Goal: Information Seeking & Learning: Learn about a topic

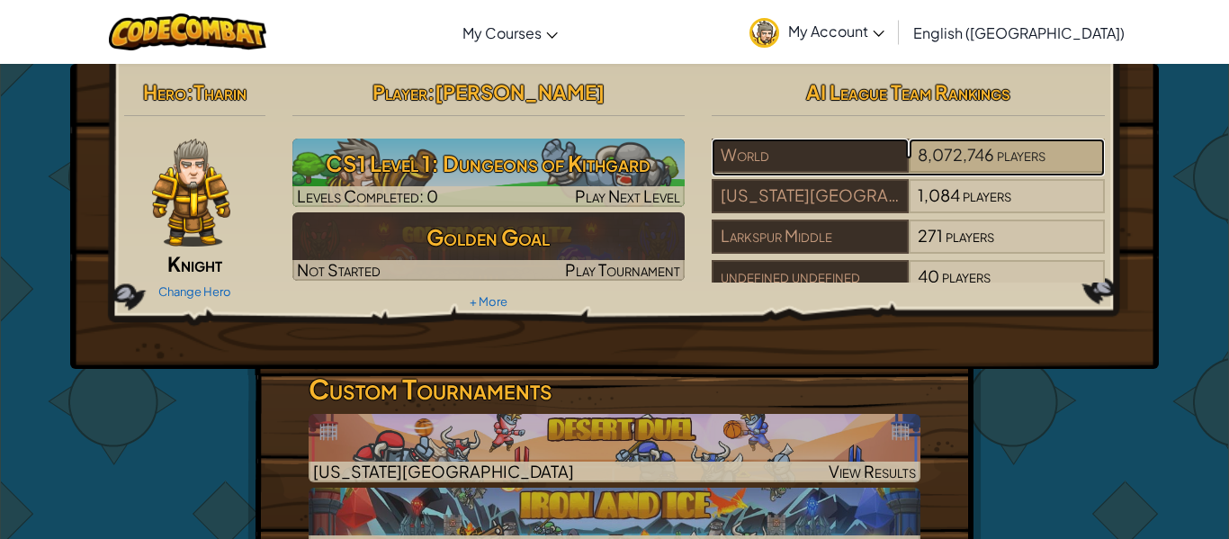
click at [936, 159] on span "8,072,746" at bounding box center [956, 154] width 76 height 21
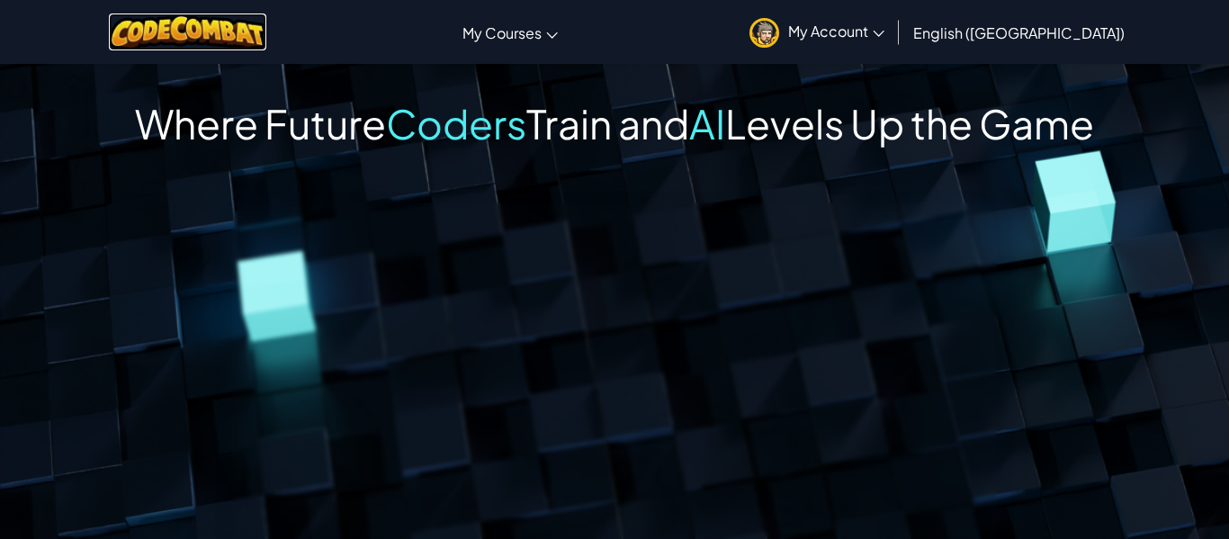
click at [228, 15] on img at bounding box center [187, 31] width 157 height 37
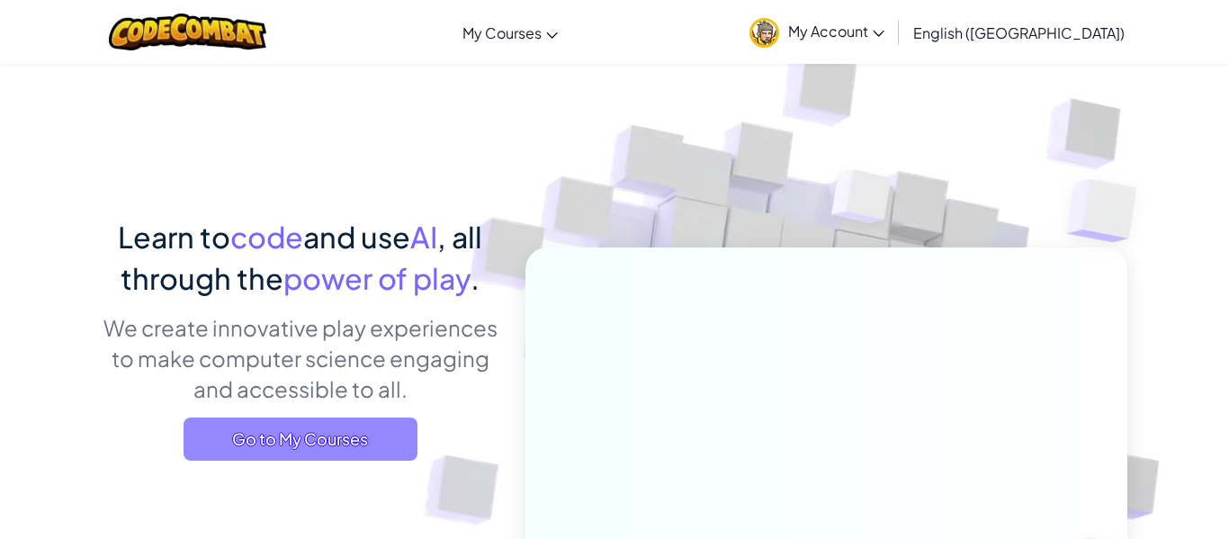
click at [330, 431] on span "Go to My Courses" at bounding box center [301, 439] width 234 height 43
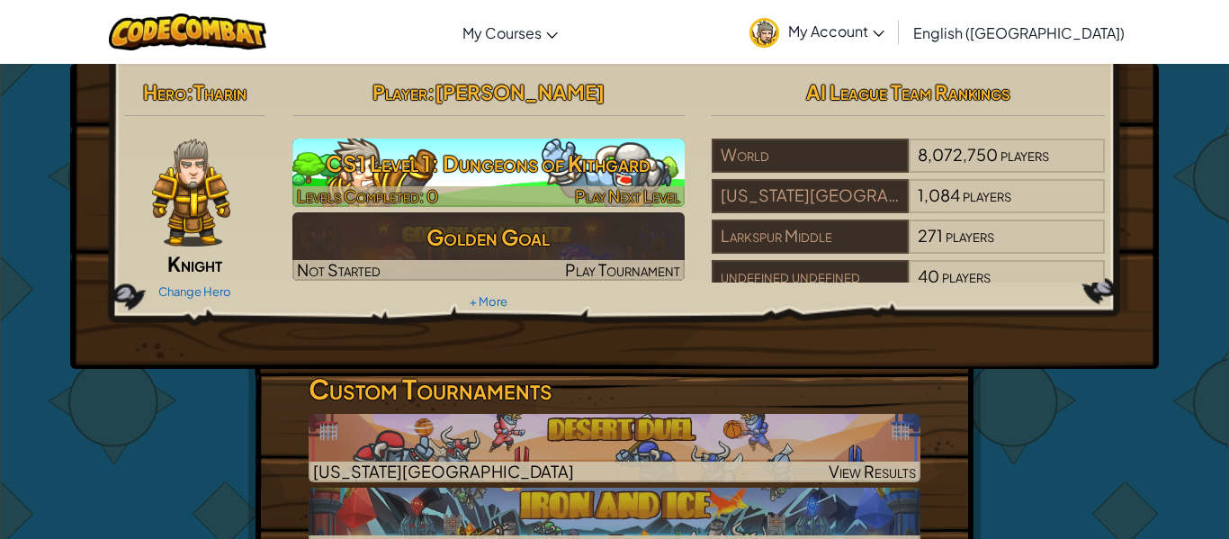
click at [477, 182] on h3 "CS1 Level 1: Dungeons of Kithgard" at bounding box center [488, 163] width 393 height 40
